Goal: Information Seeking & Learning: Learn about a topic

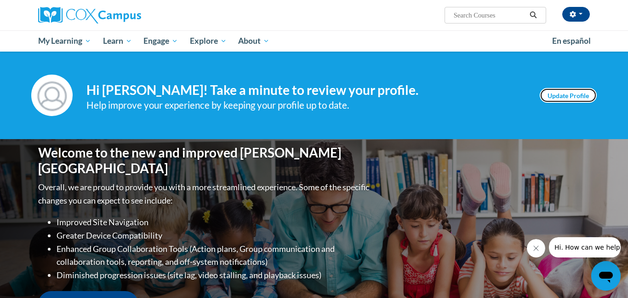
click at [570, 94] on link "Update Profile" at bounding box center [568, 95] width 57 height 15
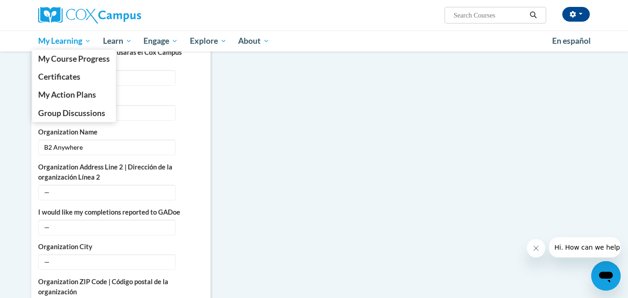
click at [56, 42] on span "My Learning" at bounding box center [64, 40] width 53 height 11
click at [89, 42] on span "My Learning" at bounding box center [64, 40] width 53 height 11
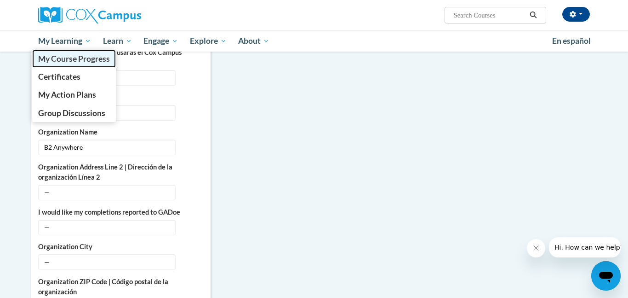
click at [87, 57] on span "My Course Progress" at bounding box center [74, 59] width 72 height 10
click at [90, 63] on link "My Course Progress" at bounding box center [74, 59] width 84 height 18
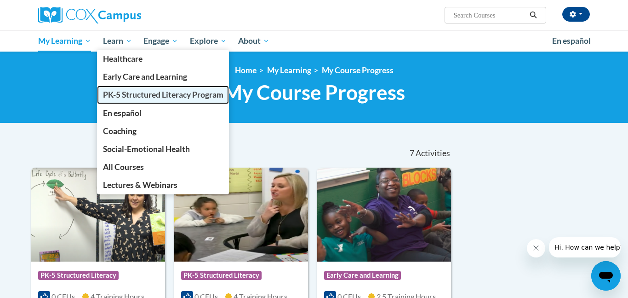
click at [141, 96] on span "PK-5 Structured Literacy Program" at bounding box center [163, 95] width 121 height 10
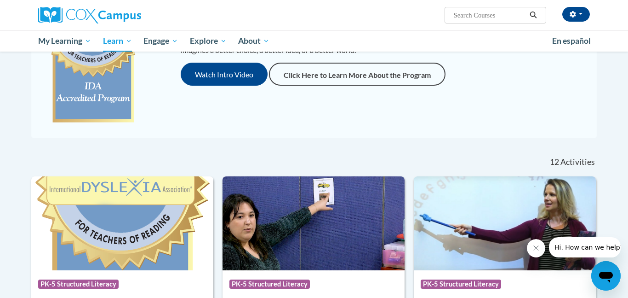
scroll to position [53, 0]
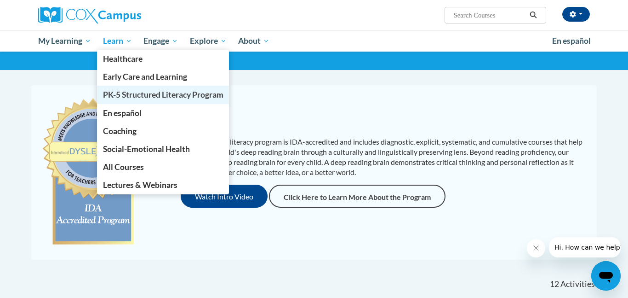
click at [129, 92] on span "PK-5 Structured Literacy Program" at bounding box center [163, 95] width 121 height 10
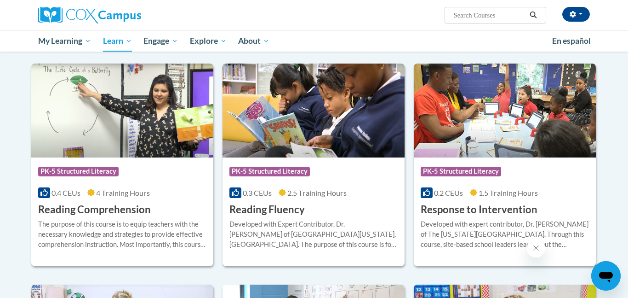
scroll to position [772, 0]
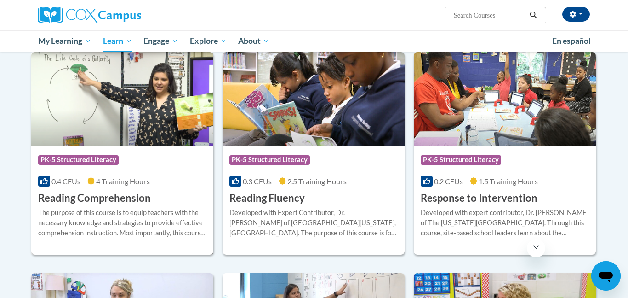
click at [135, 157] on div "Course Category: PK-5 Structured Literacy" at bounding box center [122, 160] width 168 height 21
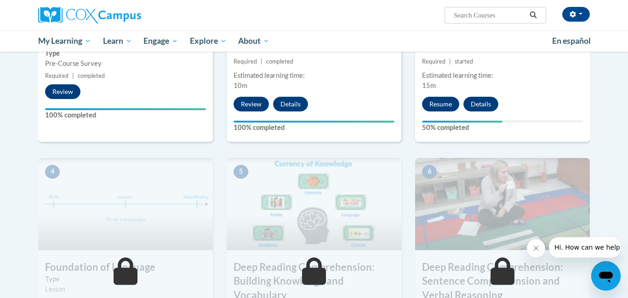
scroll to position [278, 0]
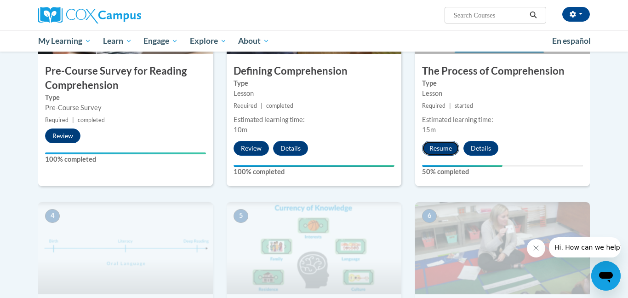
click at [439, 149] on button "Resume" at bounding box center [440, 148] width 37 height 15
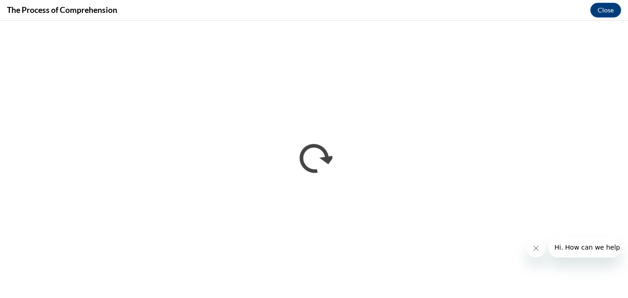
scroll to position [0, 0]
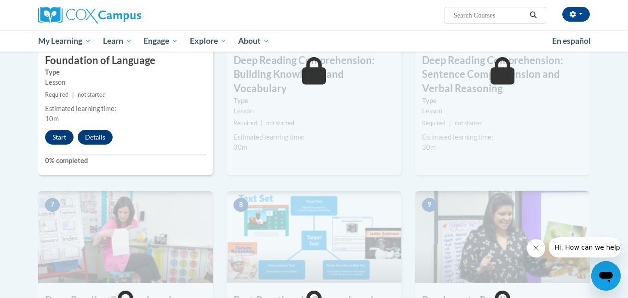
scroll to position [471, 0]
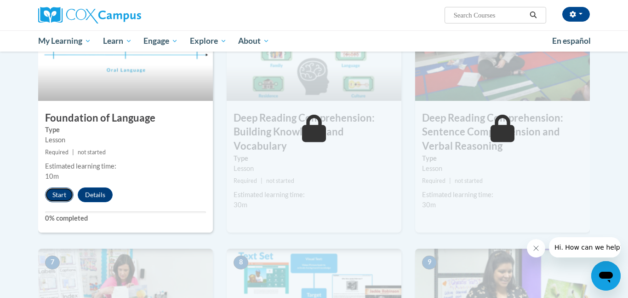
click at [65, 192] on button "Start" at bounding box center [59, 194] width 29 height 15
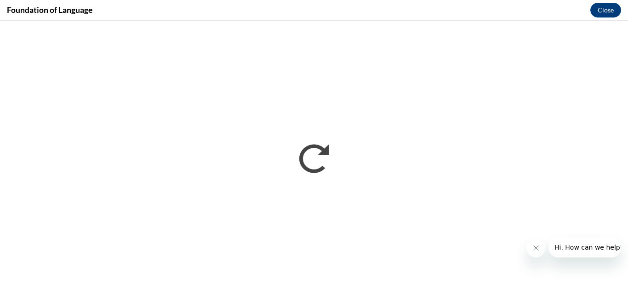
scroll to position [0, 0]
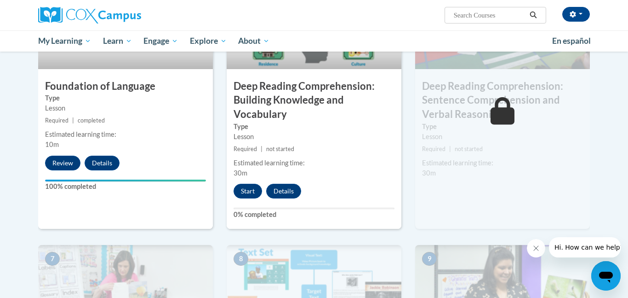
scroll to position [512, 0]
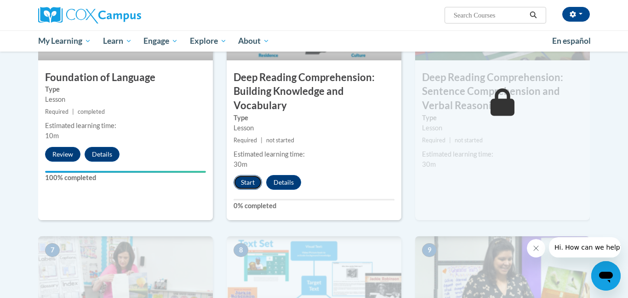
click at [253, 182] on button "Start" at bounding box center [248, 182] width 29 height 15
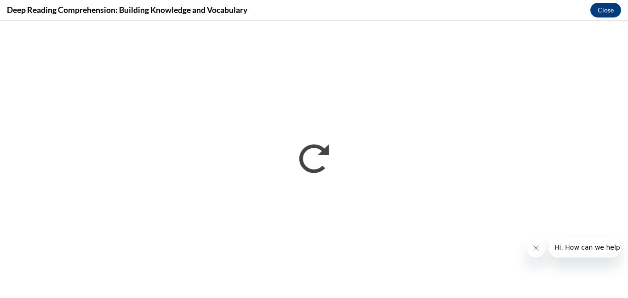
scroll to position [0, 0]
